Goal: Check status: Check status

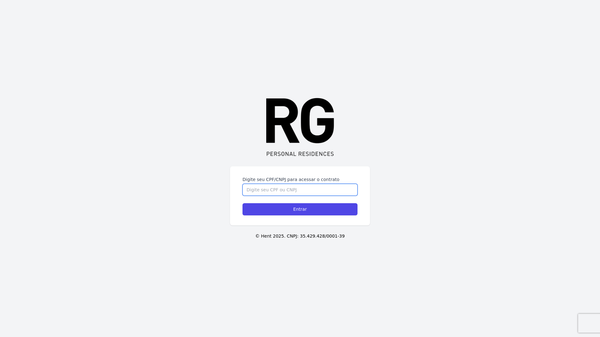
click at [287, 186] on input "Digite seu CPF/CNPJ para acessar o contrato" at bounding box center [300, 190] width 115 height 12
type input "08140123706"
click at [243, 203] on input "Entrar" at bounding box center [300, 209] width 115 height 12
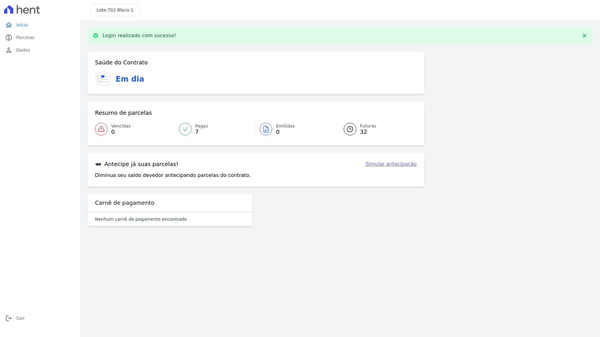
click at [188, 128] on icon at bounding box center [185, 129] width 6 height 6
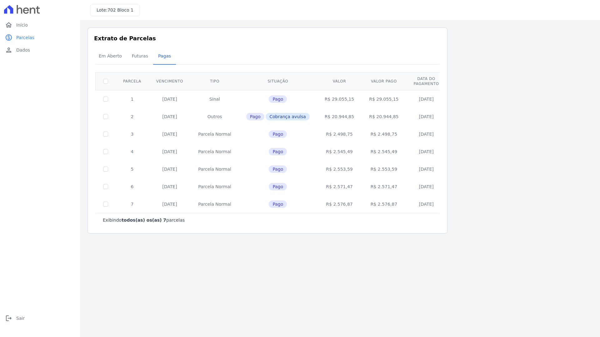
click at [106, 86] on th at bounding box center [106, 81] width 20 height 18
click at [134, 58] on span "Futuras" at bounding box center [140, 56] width 24 height 13
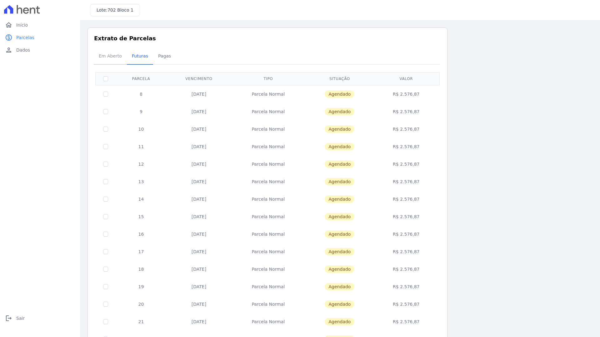
click at [116, 61] on span "Em Aberto" at bounding box center [110, 56] width 31 height 13
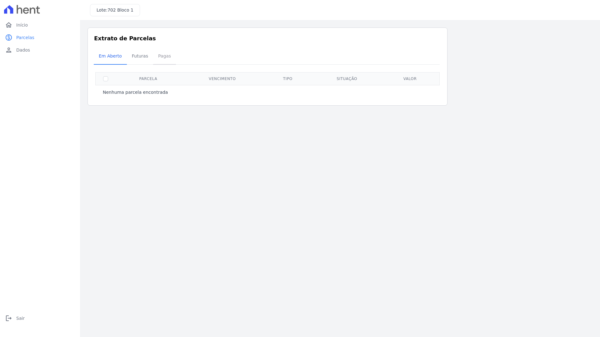
click at [158, 57] on span "Pagas" at bounding box center [164, 56] width 20 height 13
